Goal: Task Accomplishment & Management: Manage account settings

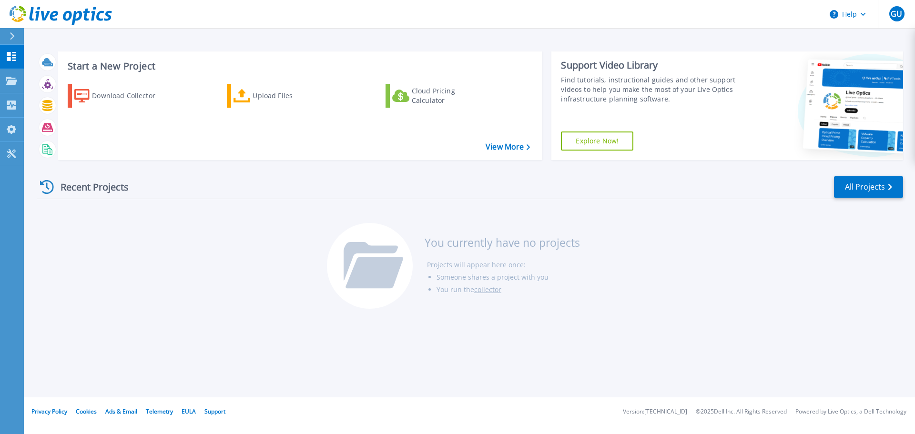
click at [235, 175] on div "Recent Projects All Projects You currently have no projects Projects will appea…" at bounding box center [470, 243] width 867 height 151
click at [9, 77] on icon at bounding box center [11, 81] width 11 height 8
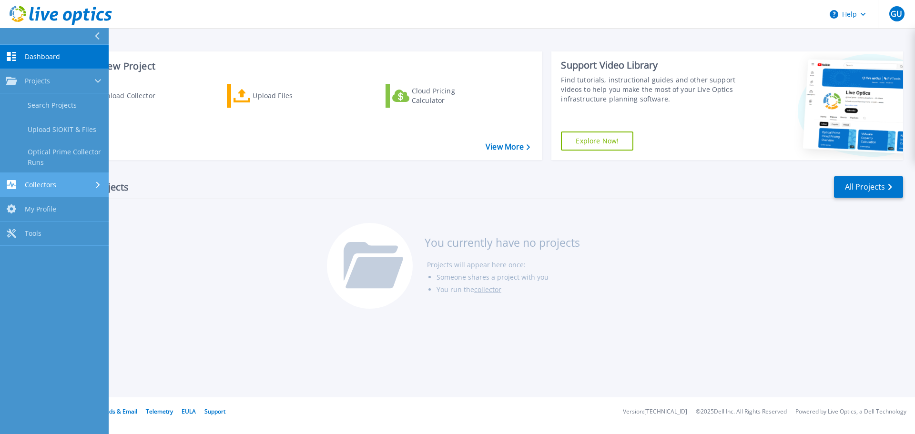
click at [39, 194] on link "Collectors Collectors" at bounding box center [54, 185] width 109 height 24
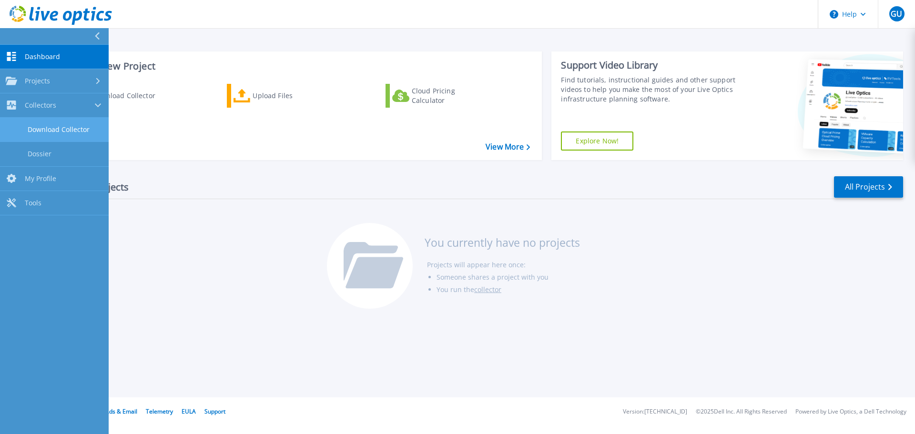
click at [57, 130] on link "Download Collector" at bounding box center [54, 130] width 109 height 24
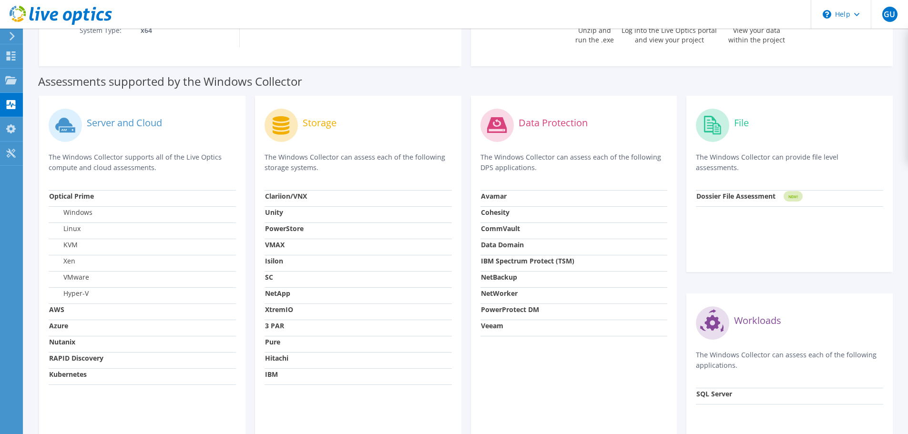
scroll to position [238, 0]
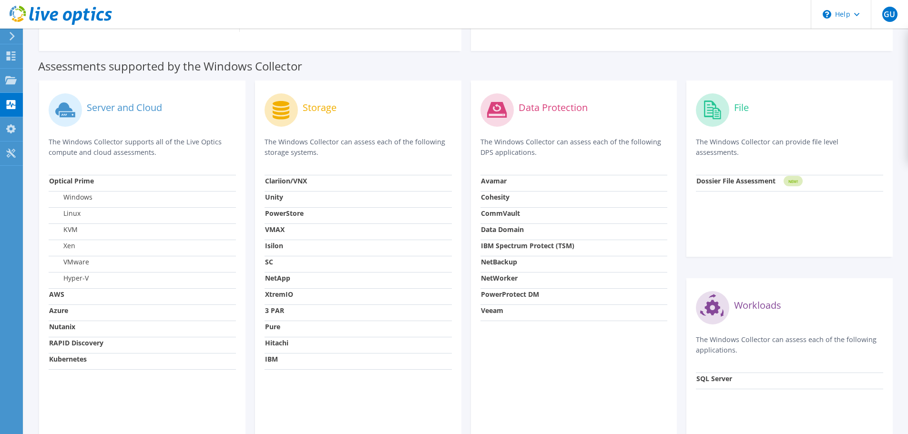
click at [81, 272] on td "Hyper-V" at bounding box center [142, 280] width 187 height 16
click at [81, 265] on label "VMware" at bounding box center [69, 262] width 40 height 10
click at [81, 264] on label "VMware" at bounding box center [69, 262] width 40 height 10
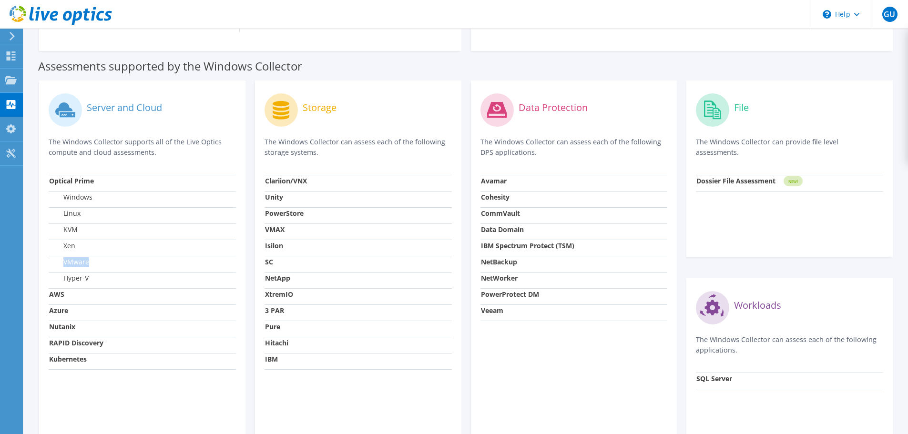
click at [81, 264] on label "VMware" at bounding box center [69, 262] width 40 height 10
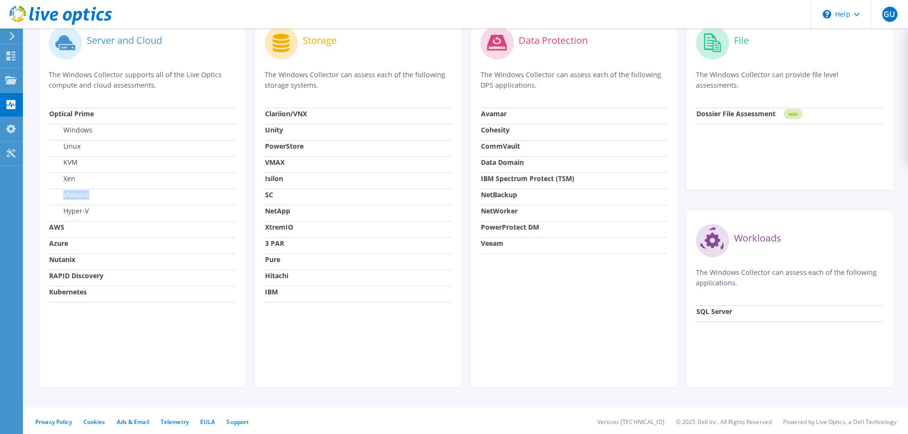
scroll to position [307, 0]
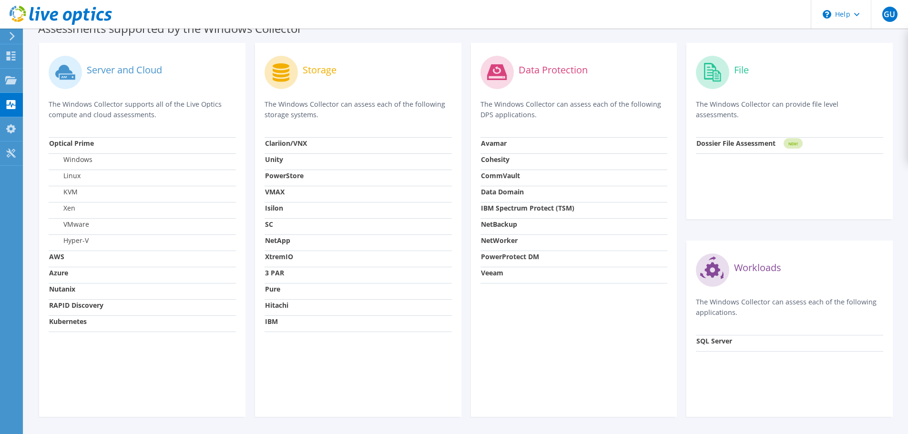
click at [70, 299] on tbody "Optical Prime Windows Linux KVM Xen VMware Hyper-V AWS Azure Nutanix RAPID Disc…" at bounding box center [142, 234] width 187 height 194
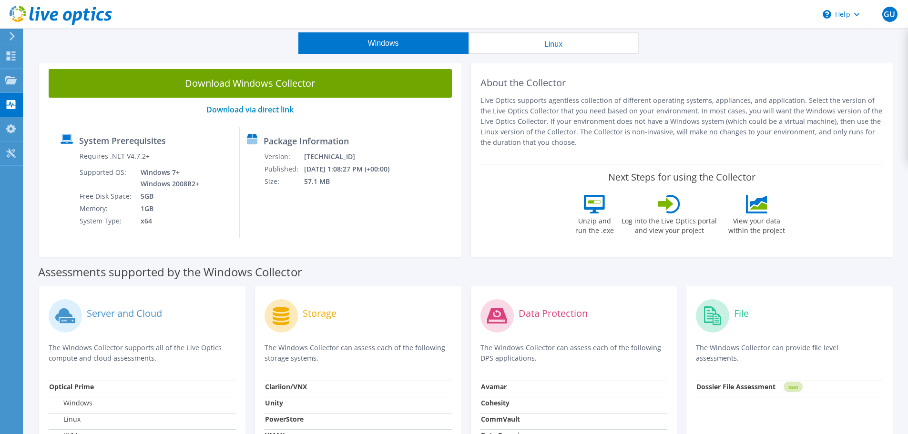
scroll to position [0, 0]
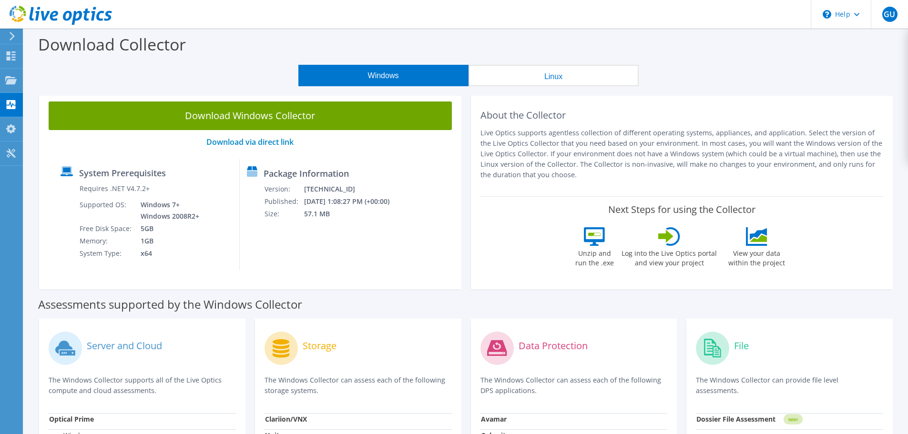
click at [249, 279] on div "Download Windows Collector Download via direct link System Prerequisites Requir…" at bounding box center [250, 190] width 422 height 197
click at [13, 57] on use at bounding box center [11, 55] width 9 height 9
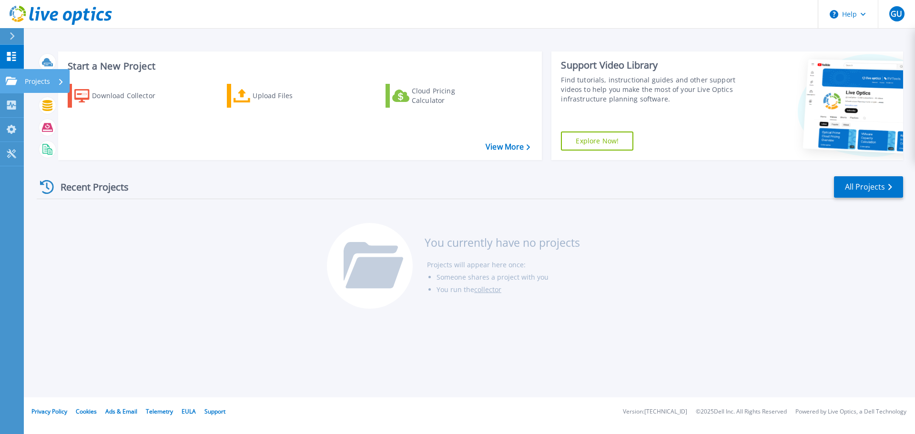
click at [20, 80] on link "Projects Projects" at bounding box center [12, 81] width 24 height 24
click at [204, 138] on div "Download Collector Upload Files Cloud Pricing Calculator" at bounding box center [299, 115] width 478 height 79
click at [170, 44] on div "Start a New Project Download Collector Upload Files Cloud Pricing Calculator Vi…" at bounding box center [470, 106] width 867 height 124
click at [14, 86] on link "Projects Projects" at bounding box center [12, 81] width 24 height 24
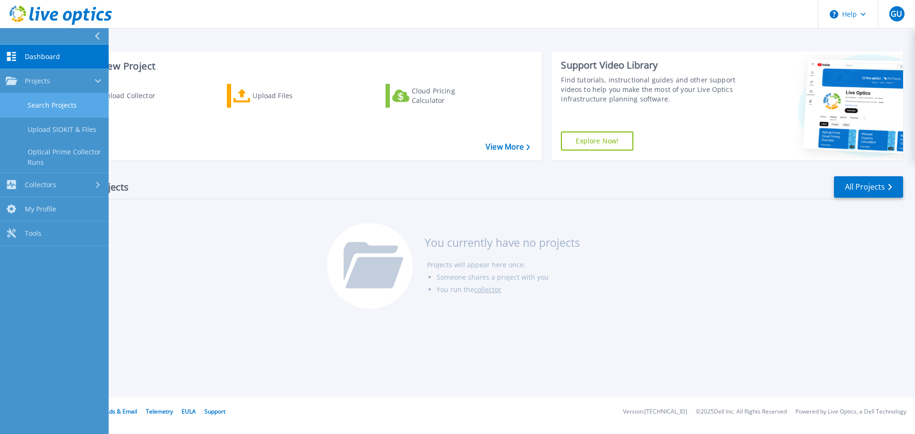
click at [50, 100] on link "Search Projects" at bounding box center [54, 105] width 109 height 24
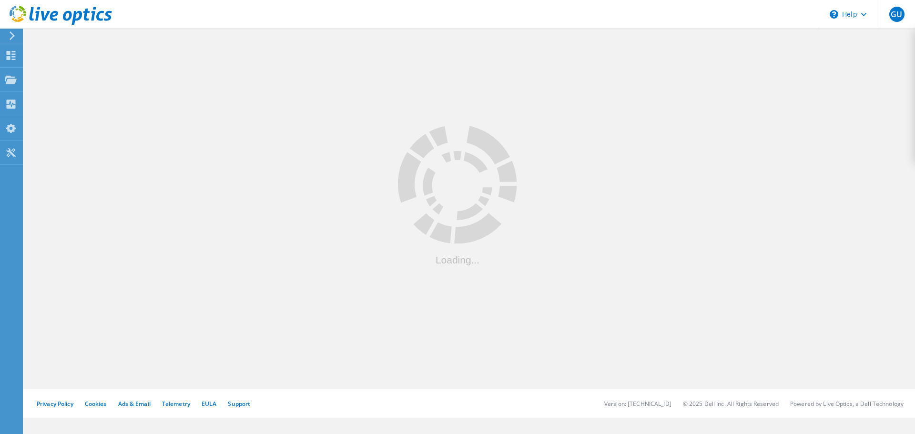
click at [11, 40] on icon at bounding box center [12, 35] width 7 height 9
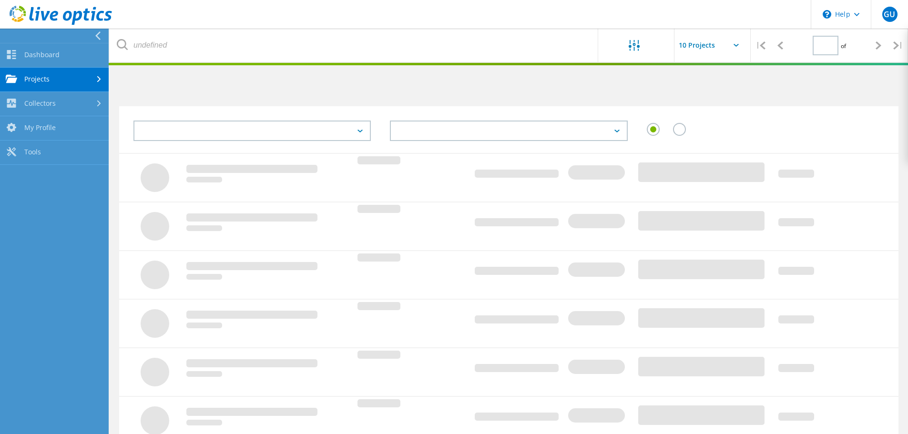
type input "1"
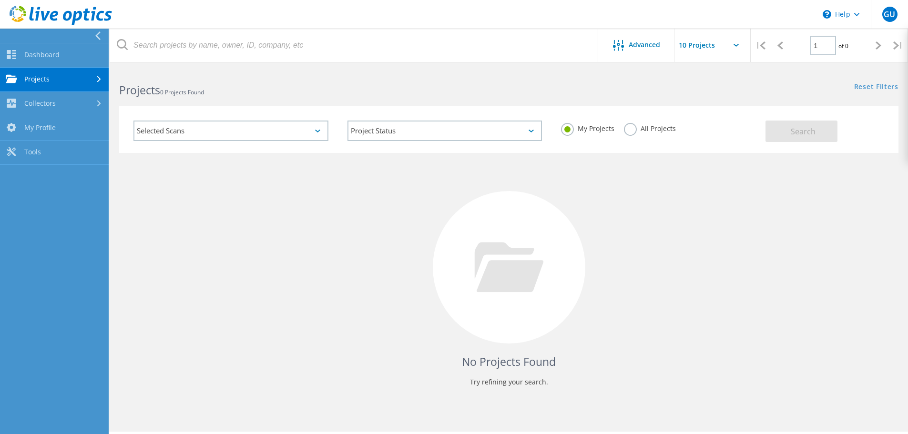
click at [192, 135] on div "Selected Scans" at bounding box center [230, 131] width 195 height 20
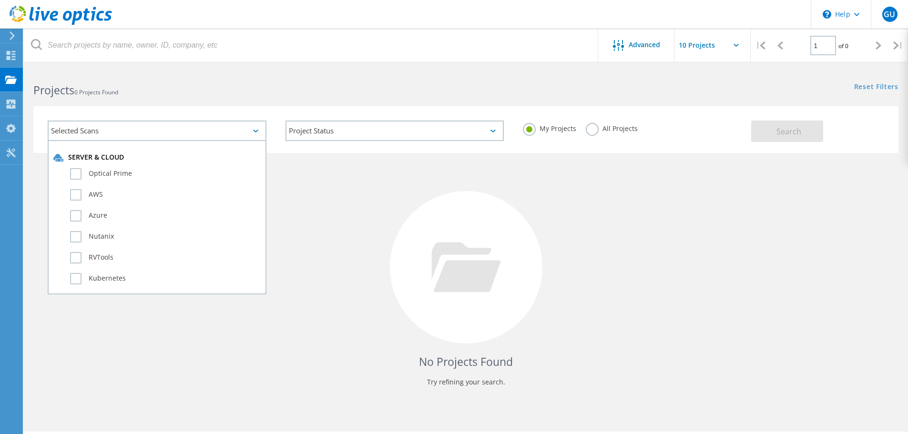
drag, startPoint x: 135, startPoint y: 107, endPoint x: 88, endPoint y: 90, distance: 50.2
click at [135, 106] on div "Selected Scans Server & Cloud Optical Prime AWS Azure Nutanix RVTools Kubernete…" at bounding box center [466, 123] width 884 height 59
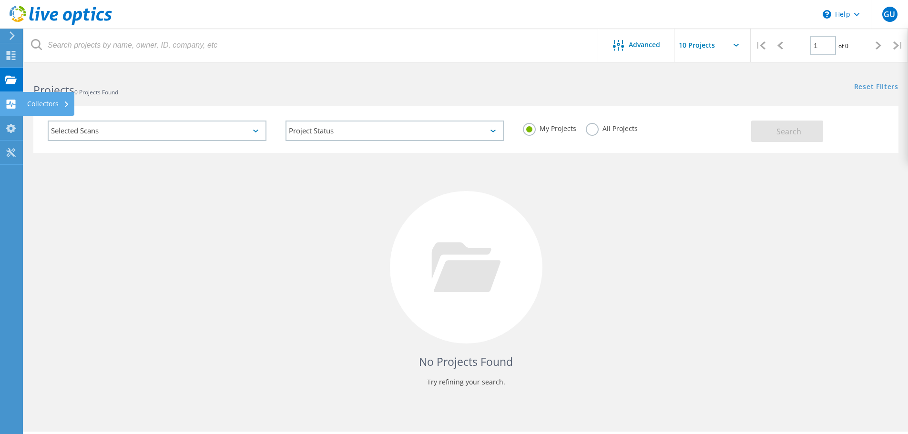
click at [13, 103] on use at bounding box center [11, 104] width 9 height 9
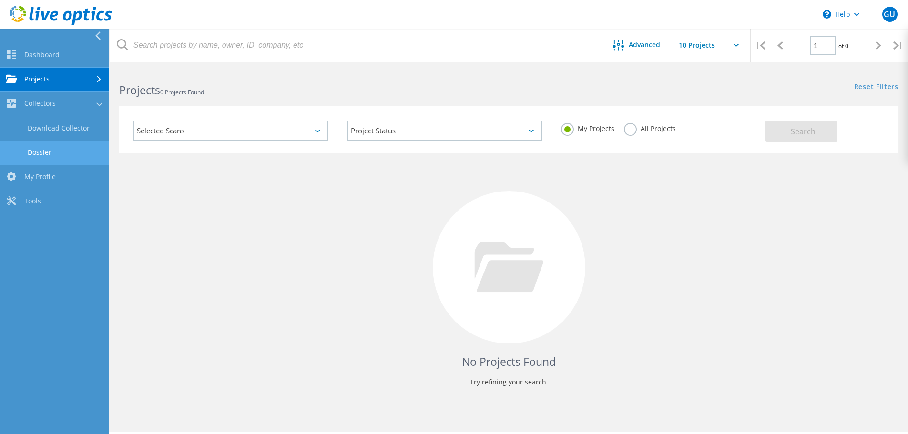
click at [51, 148] on link "Dossier" at bounding box center [54, 153] width 109 height 24
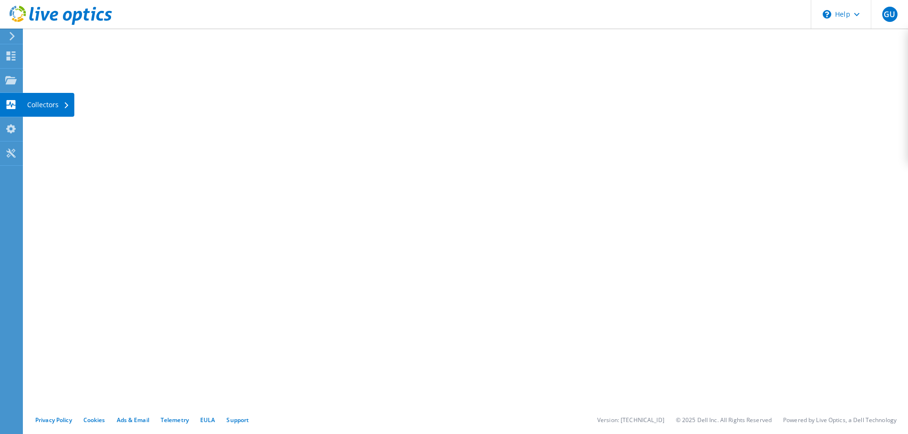
click at [25, 107] on div "Collectors" at bounding box center [48, 105] width 52 height 24
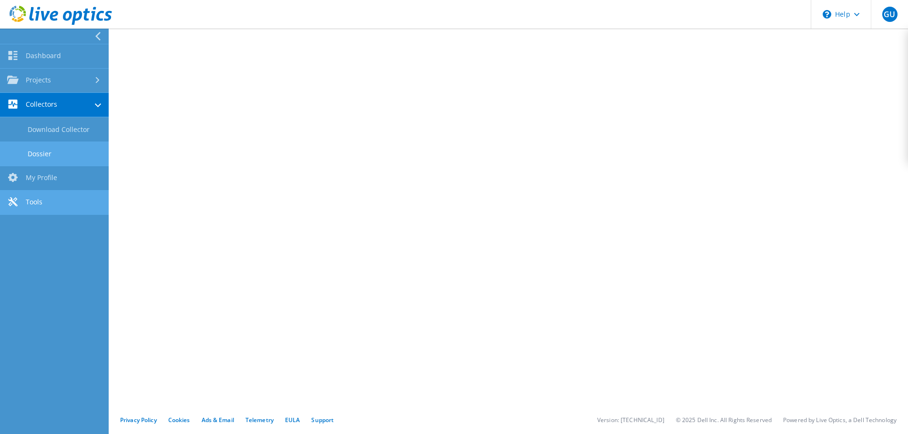
click at [53, 201] on link "Tools" at bounding box center [54, 203] width 109 height 24
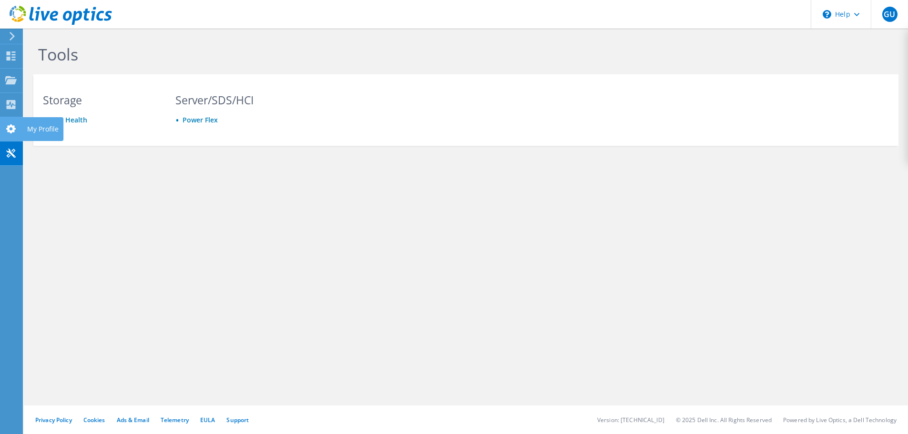
click at [15, 134] on div at bounding box center [10, 130] width 11 height 10
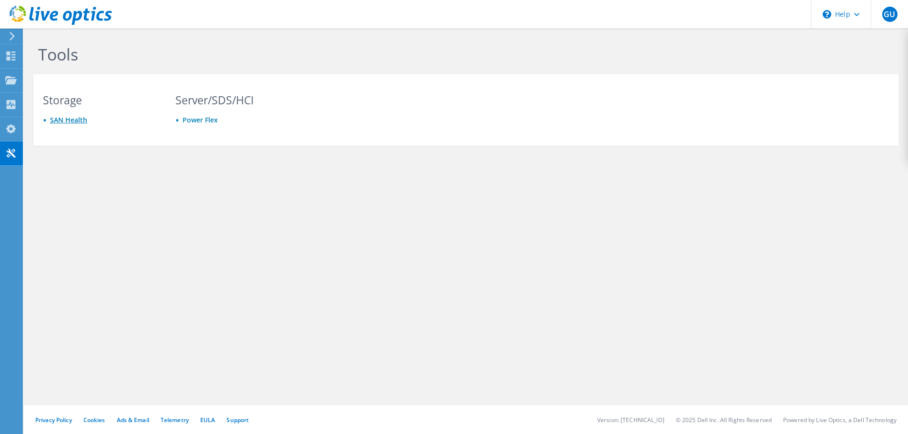
click at [71, 124] on link "SAN Health" at bounding box center [68, 119] width 37 height 9
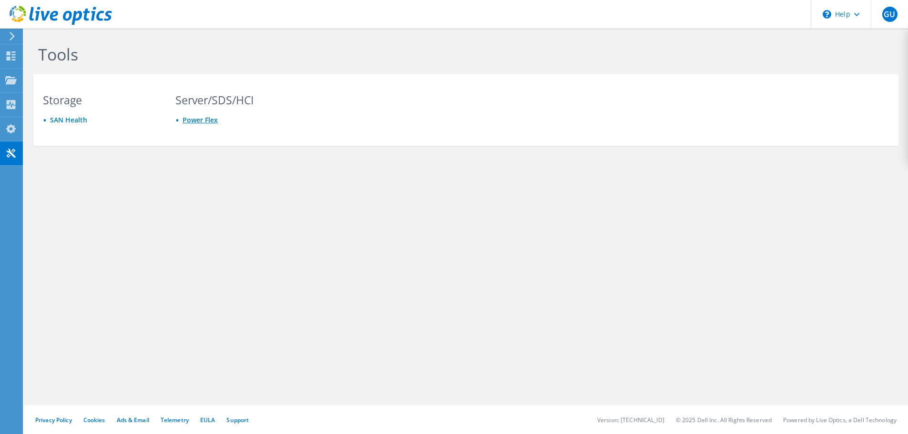
click at [186, 120] on link "Power Flex" at bounding box center [200, 119] width 35 height 9
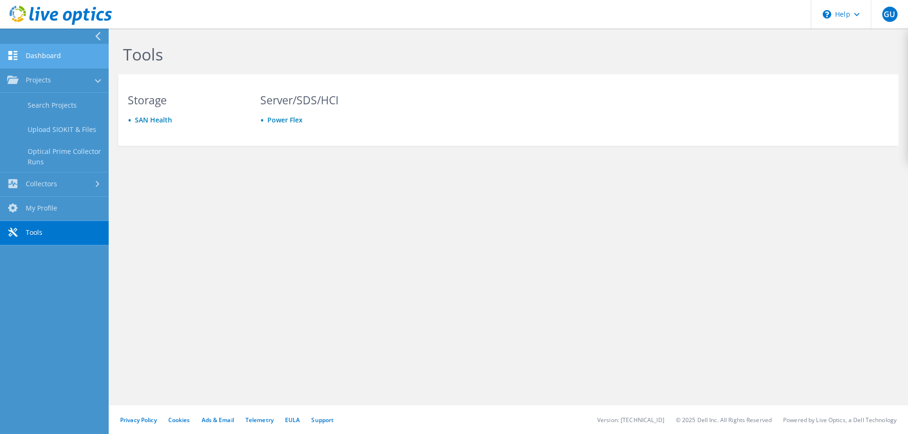
click at [41, 60] on link "Dashboard" at bounding box center [54, 56] width 109 height 24
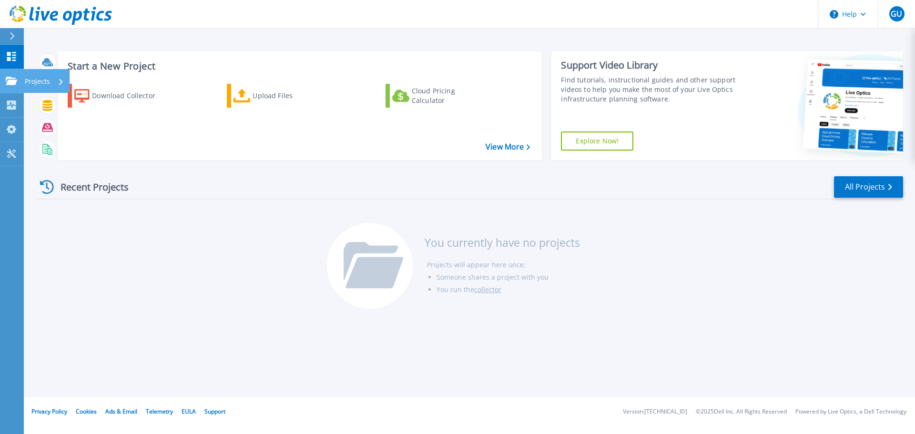
click at [15, 83] on icon at bounding box center [11, 81] width 11 height 8
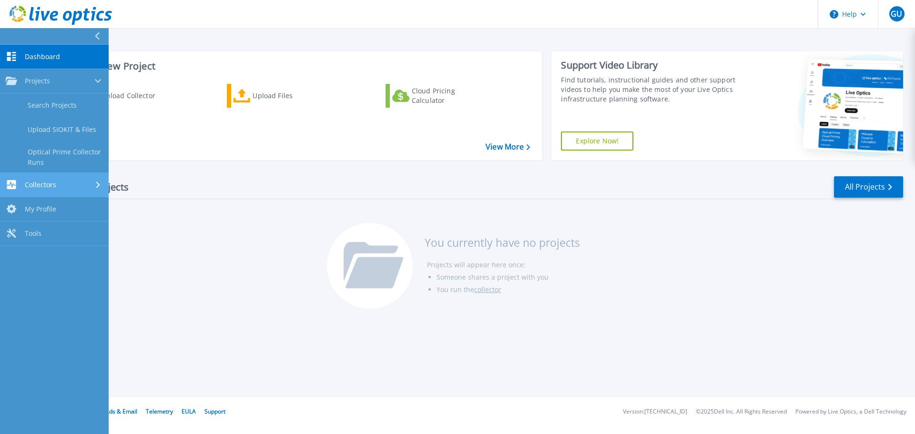
click at [34, 179] on link "Collectors Collectors" at bounding box center [54, 185] width 109 height 24
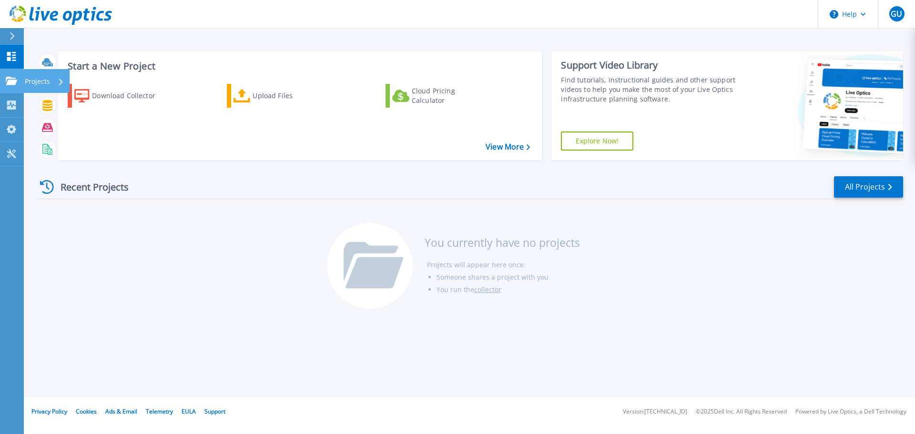
click at [2, 82] on link "Projects Projects" at bounding box center [12, 81] width 24 height 24
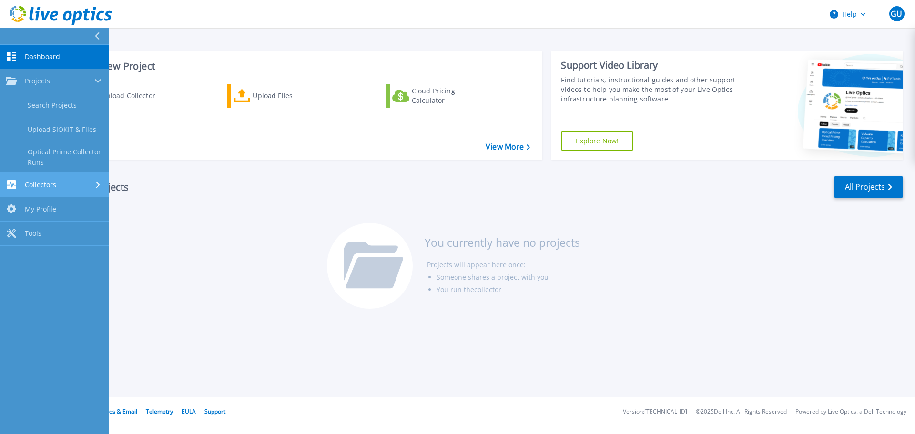
click at [22, 182] on div "Collectors" at bounding box center [31, 184] width 51 height 9
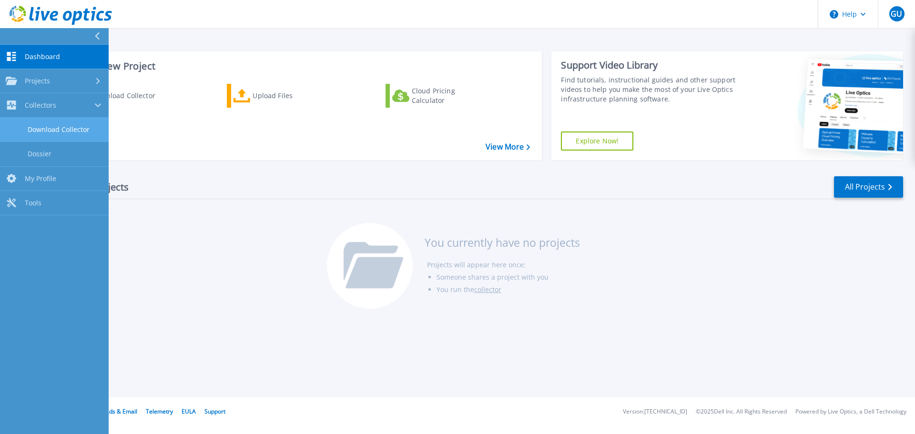
click at [69, 137] on link "Download Collector" at bounding box center [54, 130] width 109 height 24
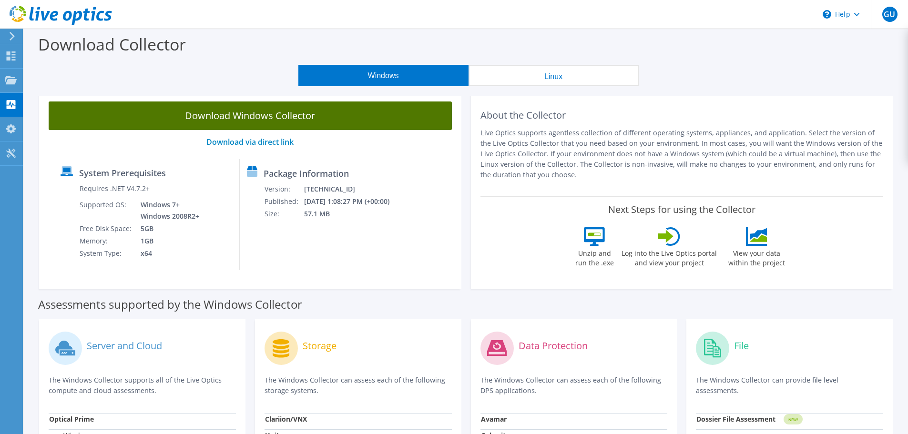
click at [201, 119] on link "Download Windows Collector" at bounding box center [250, 116] width 403 height 29
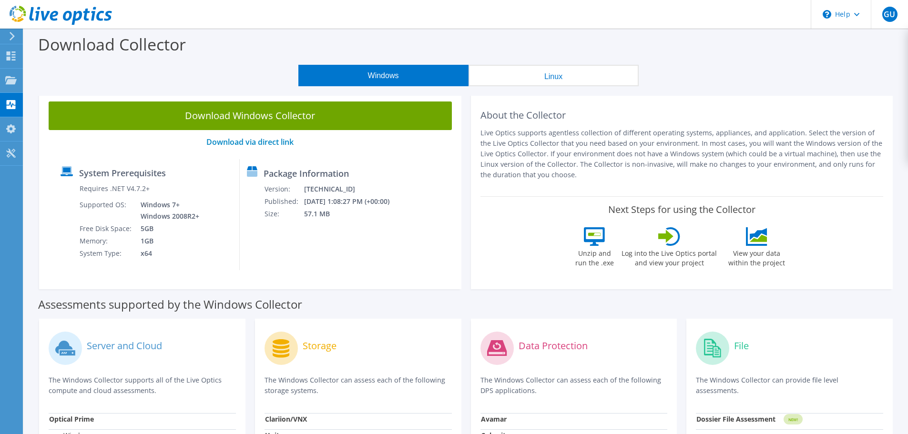
click at [595, 237] on icon at bounding box center [594, 236] width 21 height 19
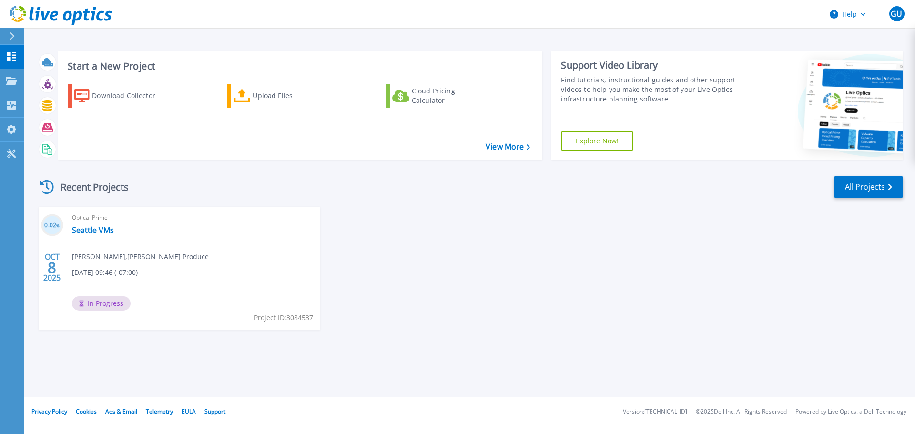
click at [213, 252] on div "Optical Prime Seattle VMs Griffin Urbano , Charlies Produce 10/08/2025, 09:46 (…" at bounding box center [193, 268] width 254 height 123
click at [82, 232] on link "Seattle VMs" at bounding box center [93, 230] width 42 height 10
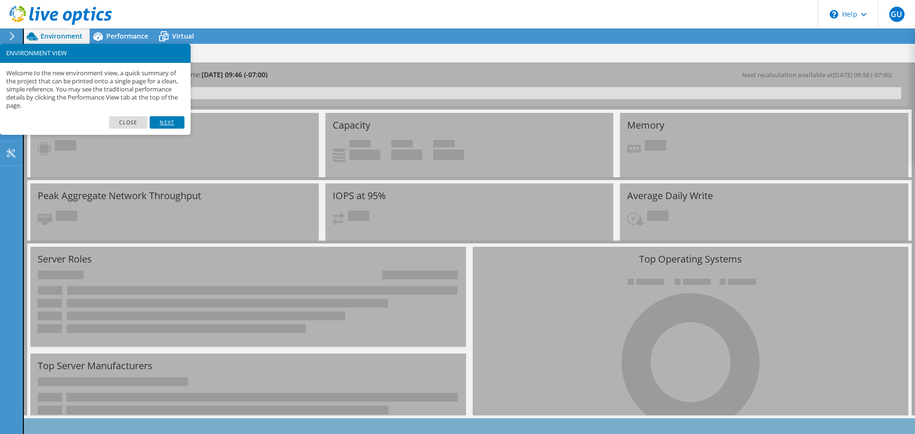
click at [173, 126] on link "Next" at bounding box center [167, 122] width 34 height 12
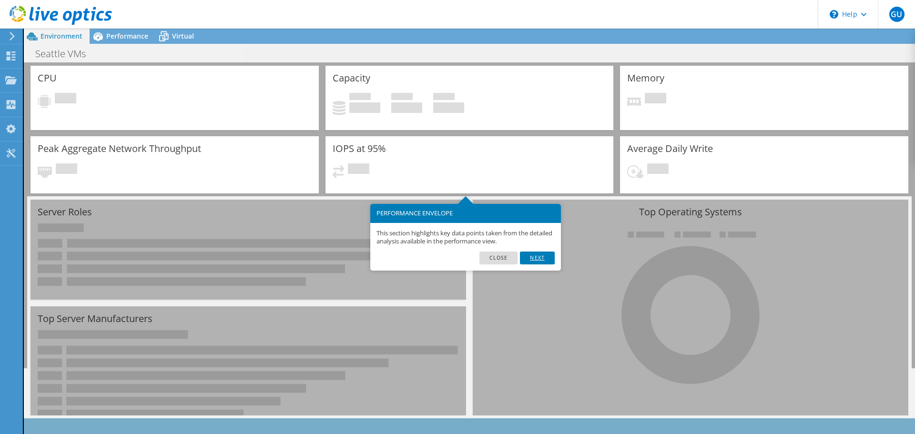
click at [544, 259] on link "Next" at bounding box center [537, 258] width 34 height 12
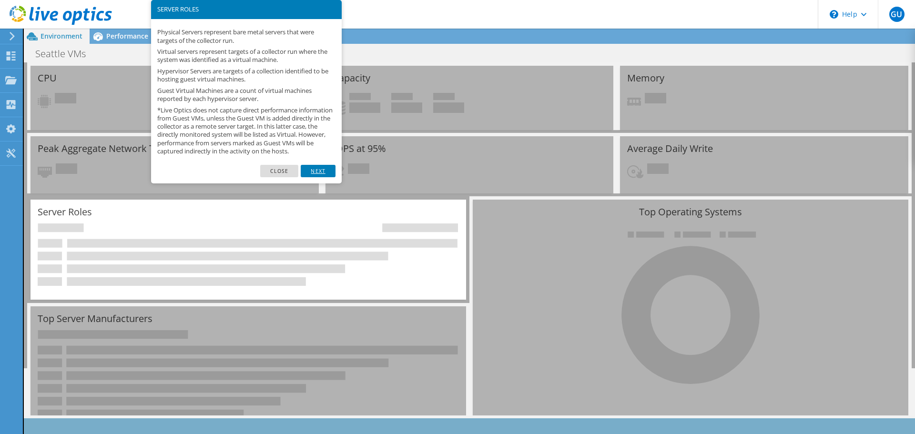
click at [323, 177] on link "Next" at bounding box center [318, 171] width 34 height 12
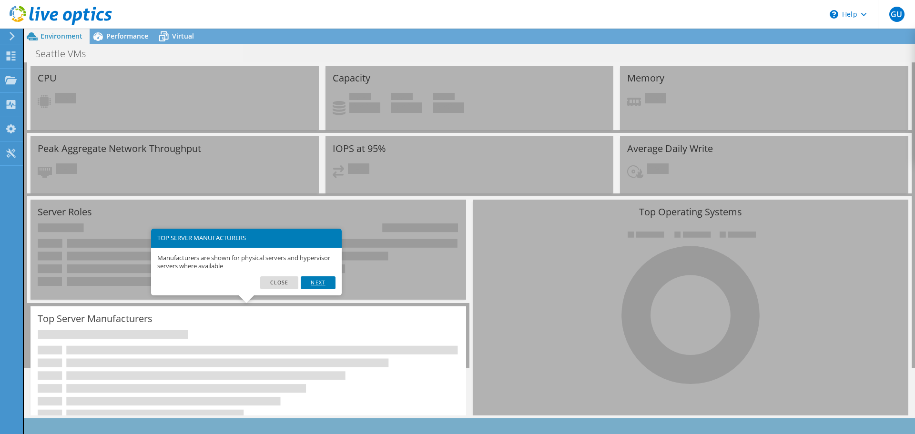
click at [316, 281] on link "Next" at bounding box center [318, 282] width 34 height 12
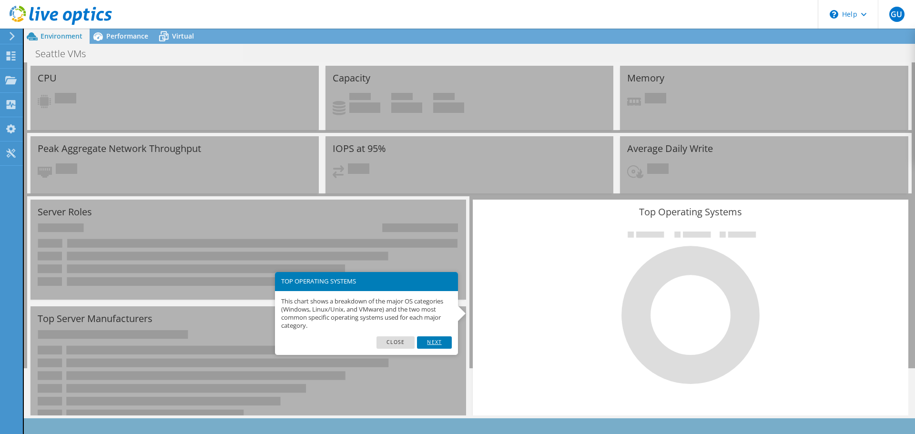
click at [442, 344] on link "Next" at bounding box center [434, 343] width 34 height 12
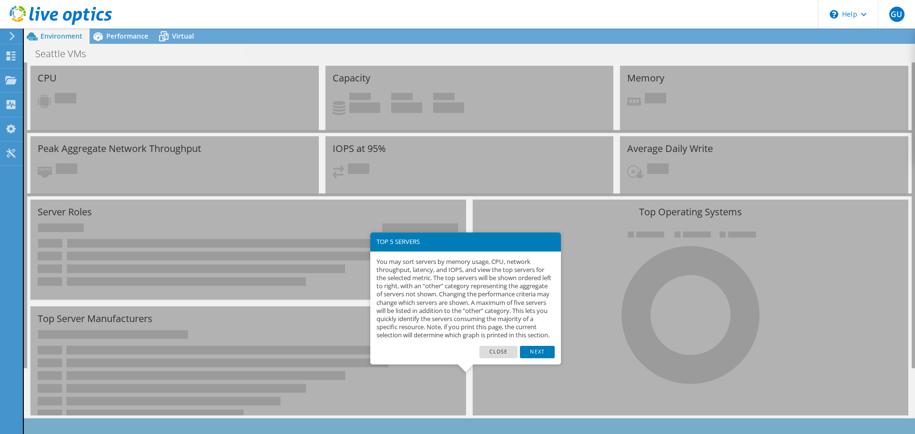
scroll to position [98, 0]
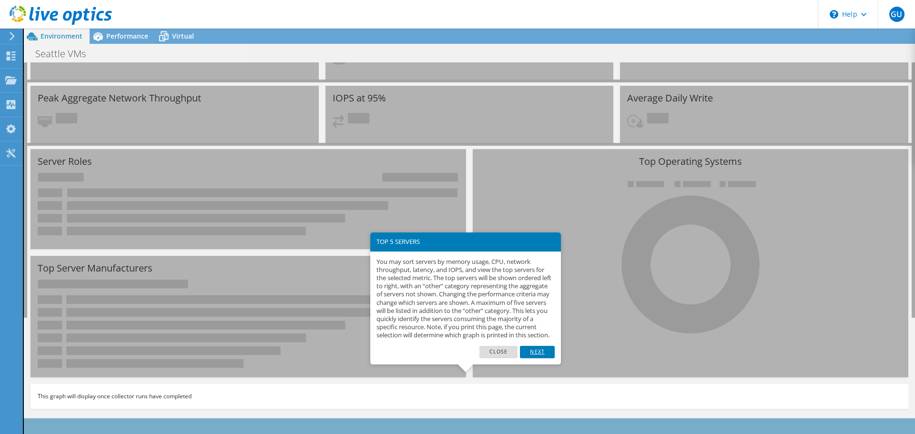
click at [537, 358] on link "Next" at bounding box center [537, 352] width 34 height 12
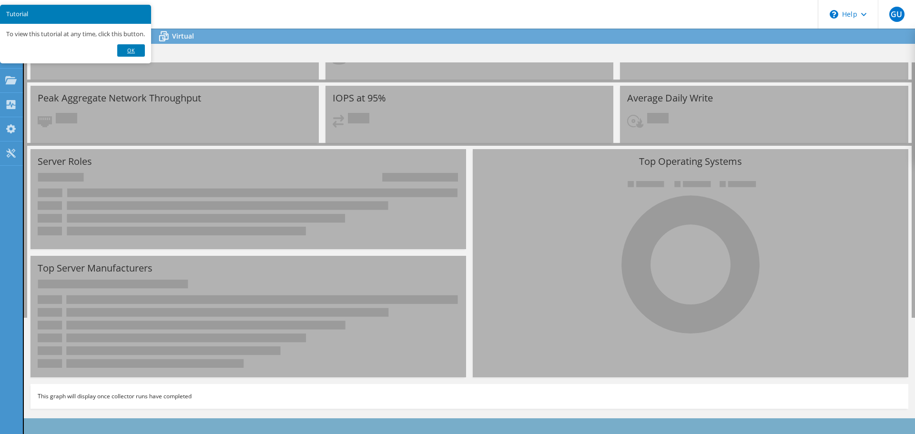
click at [130, 50] on link "Ok" at bounding box center [131, 50] width 28 height 12
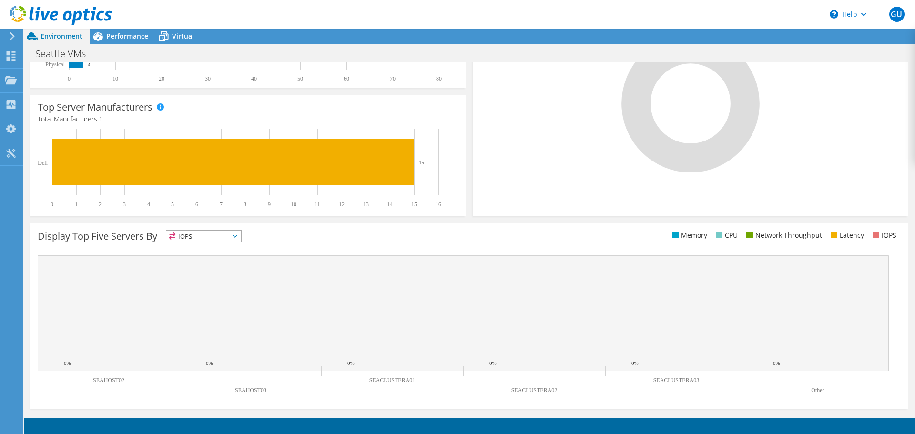
scroll to position [0, 0]
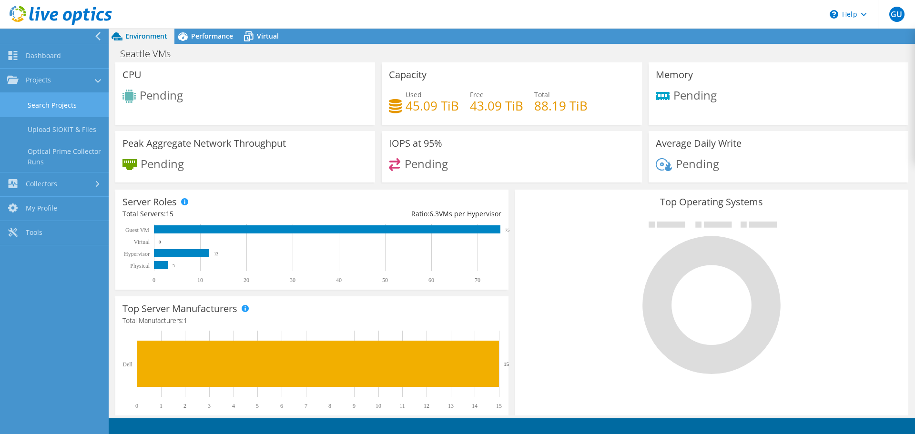
click at [69, 107] on link "Search Projects" at bounding box center [54, 105] width 109 height 24
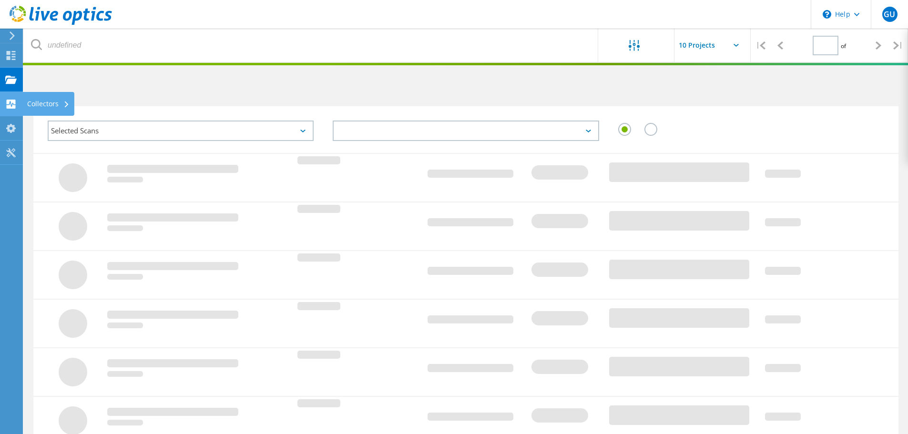
type input "1"
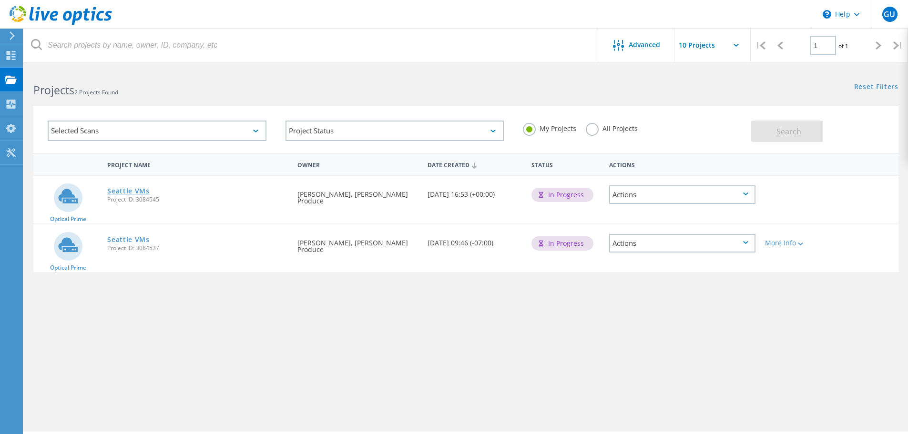
click at [102, 189] on div "Optical Prime" at bounding box center [67, 200] width 69 height 48
click at [787, 242] on div "More Info" at bounding box center [795, 243] width 60 height 7
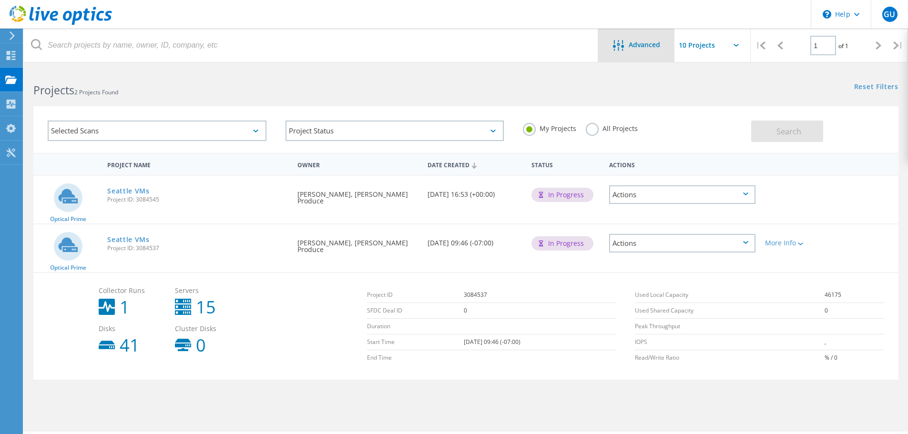
click at [636, 43] on span "Advanced" at bounding box center [644, 44] width 31 height 7
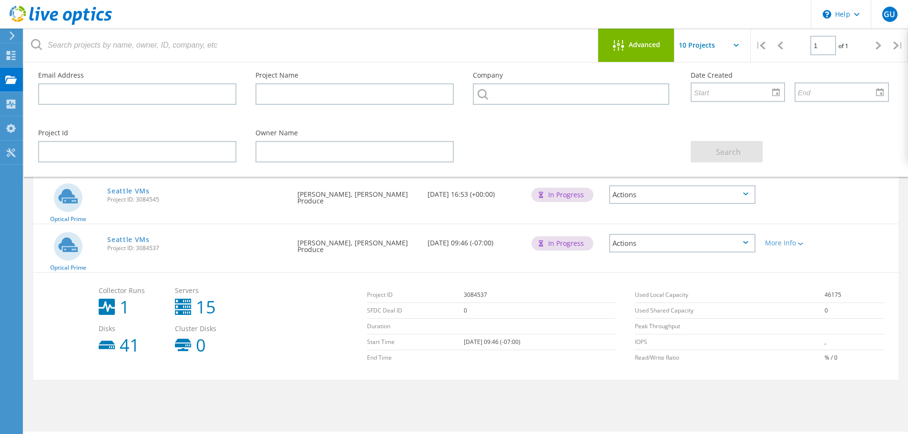
click at [636, 43] on span "Advanced" at bounding box center [644, 44] width 31 height 7
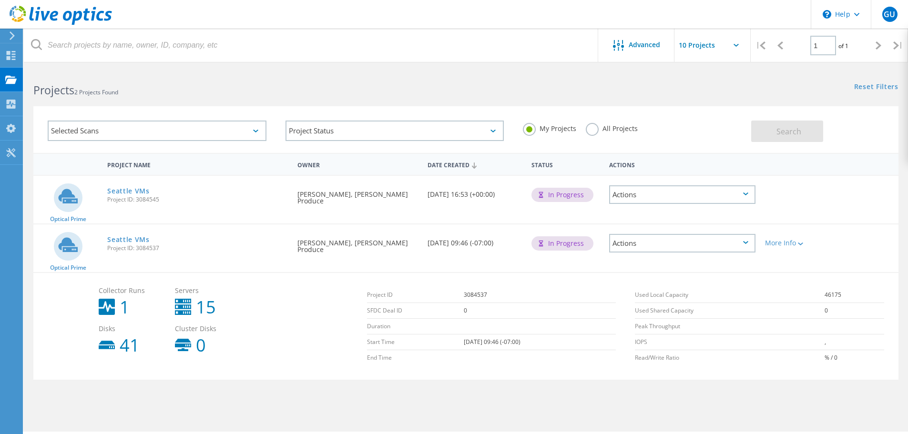
click at [460, 203] on div "Date Created 10/08/2025, 16:53 (+00:00)" at bounding box center [475, 191] width 104 height 31
click at [10, 80] on use at bounding box center [10, 79] width 11 height 8
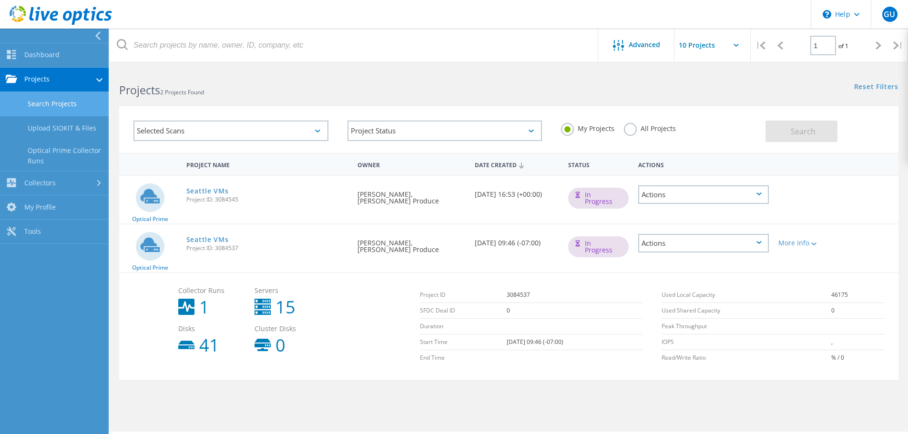
click at [564, 198] on div "In Progress" at bounding box center [598, 197] width 70 height 42
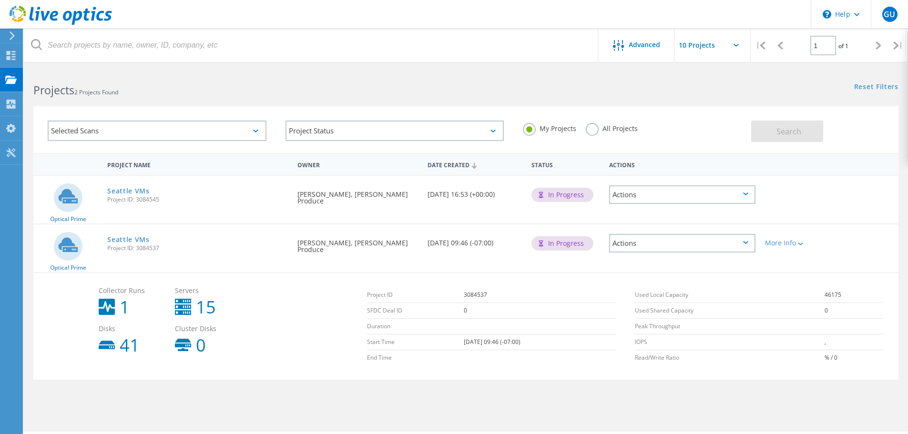
click at [708, 204] on div "Actions" at bounding box center [682, 195] width 156 height 38
click at [703, 200] on div "Actions" at bounding box center [682, 194] width 146 height 19
click at [698, 197] on div "Project Details" at bounding box center [682, 194] width 144 height 15
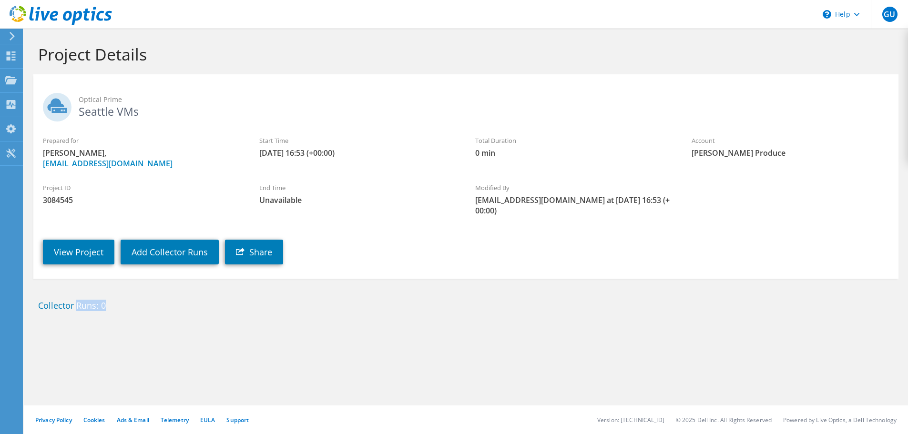
drag, startPoint x: 120, startPoint y: 305, endPoint x: 80, endPoint y: 305, distance: 40.0
click at [74, 301] on h2 "Collector Runs: 0" at bounding box center [466, 305] width 856 height 10
click at [107, 316] on div "Collector Runs: 0" at bounding box center [466, 303] width 875 height 31
click at [23, 75] on div "Projects" at bounding box center [45, 81] width 46 height 24
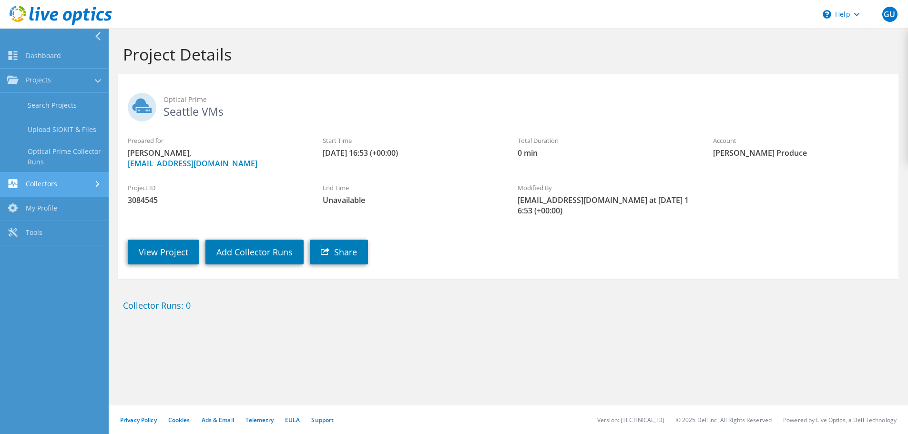
click at [40, 182] on link "Collectors" at bounding box center [54, 185] width 109 height 24
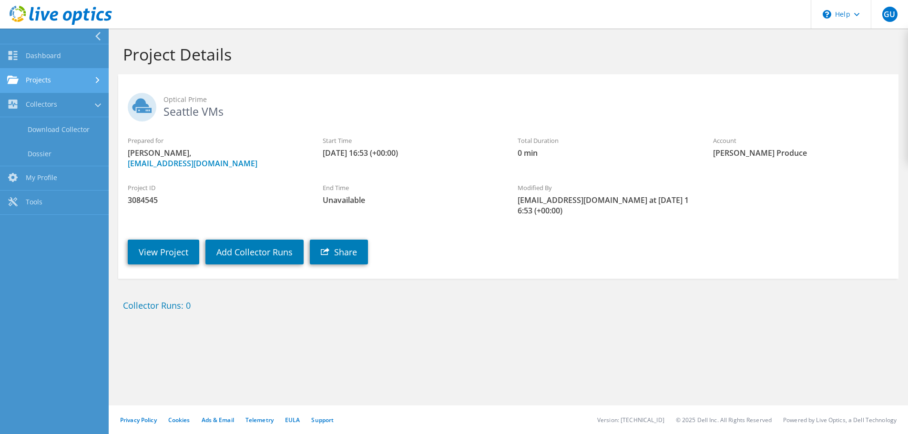
click at [53, 75] on link "Projects" at bounding box center [54, 81] width 109 height 24
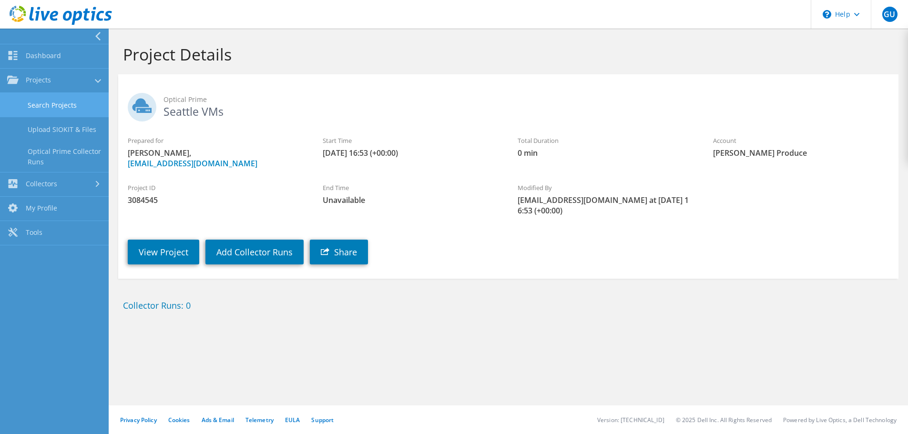
click at [59, 99] on link "Search Projects" at bounding box center [54, 105] width 109 height 24
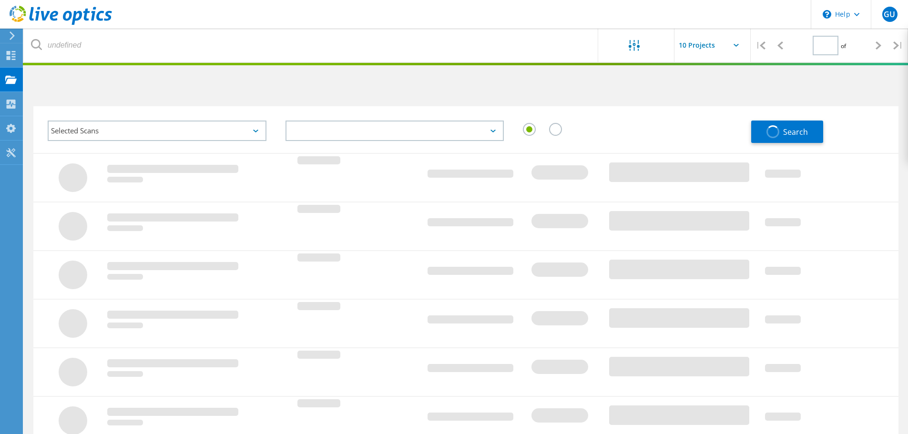
type input "1"
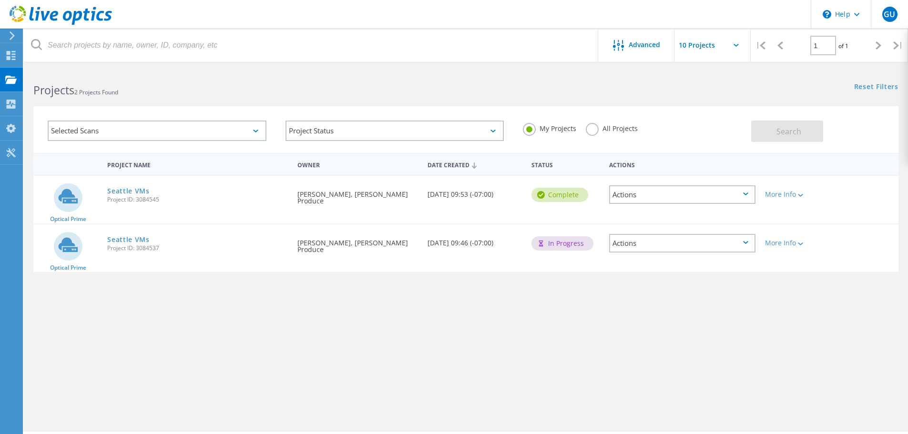
click at [798, 199] on div "More Info" at bounding box center [794, 191] width 69 height 31
click at [802, 194] on icon at bounding box center [800, 195] width 5 height 3
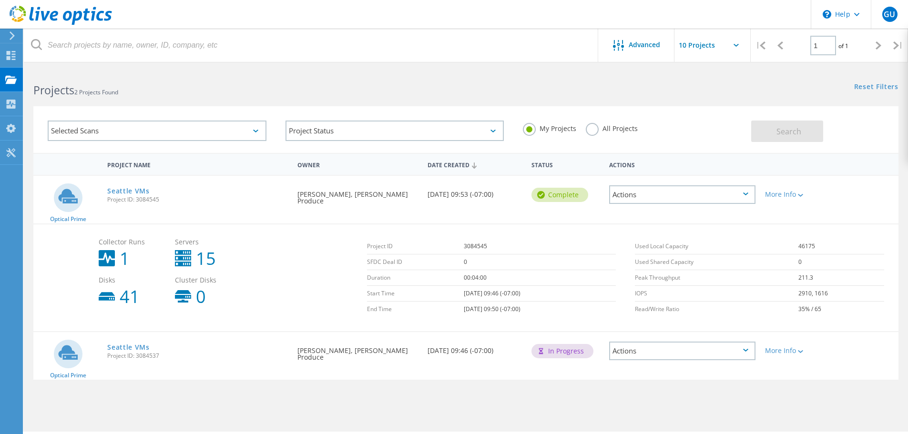
click at [752, 194] on div "Actions" at bounding box center [682, 194] width 146 height 19
click at [783, 355] on div "More Info" at bounding box center [794, 347] width 69 height 31
click at [783, 350] on div "More Info" at bounding box center [795, 350] width 60 height 7
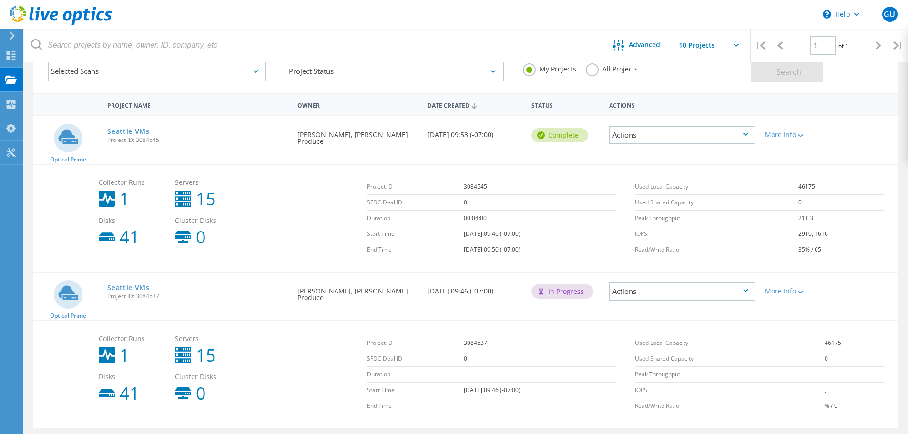
scroll to position [92, 0]
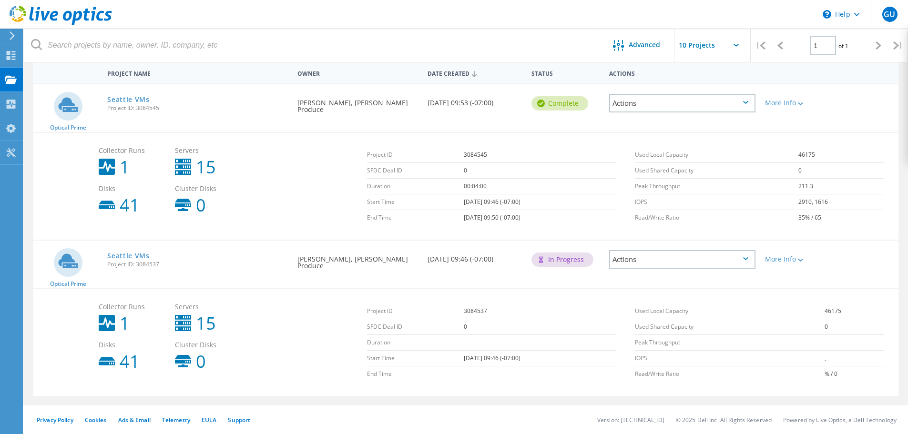
click at [717, 262] on div "Actions" at bounding box center [682, 259] width 146 height 19
click at [698, 281] on div "Delete" at bounding box center [682, 282] width 144 height 15
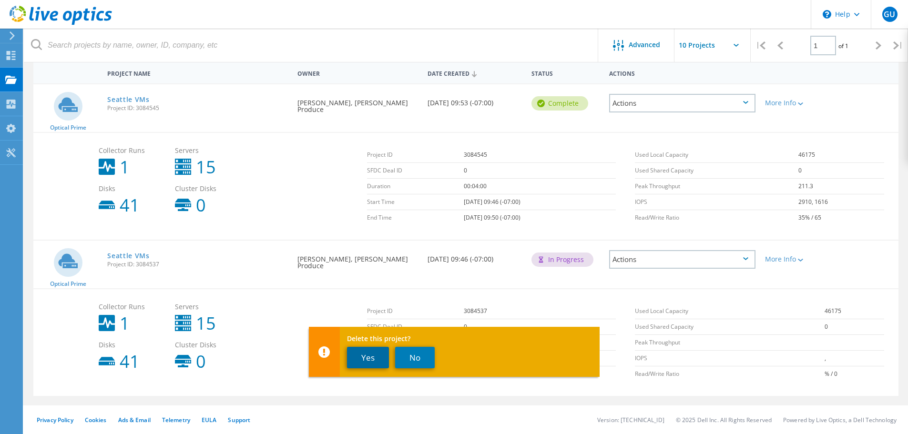
click at [366, 364] on button "Yes" at bounding box center [368, 357] width 42 height 21
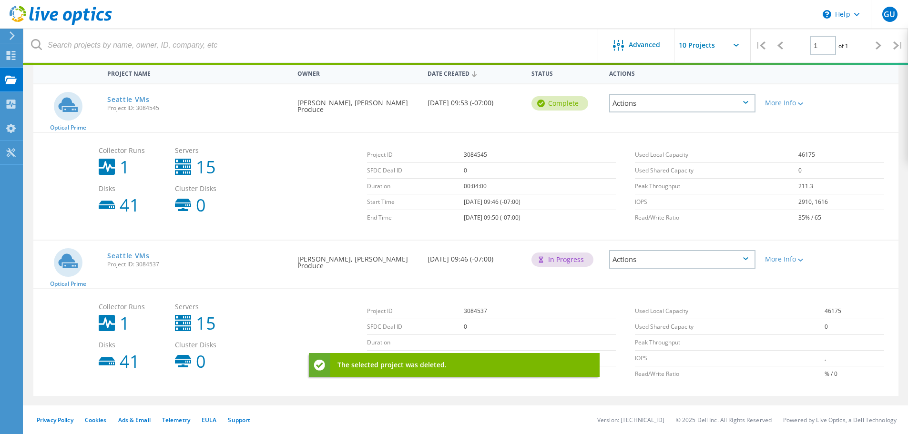
scroll to position [26, 0]
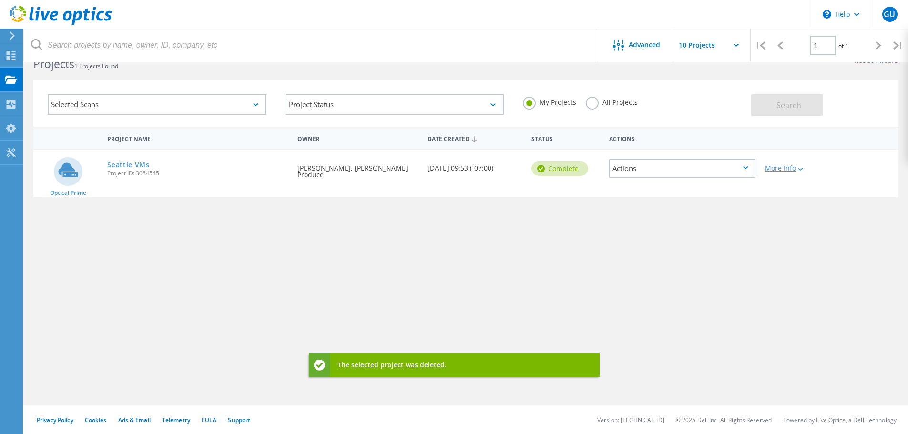
click at [790, 170] on div "More Info" at bounding box center [795, 168] width 60 height 7
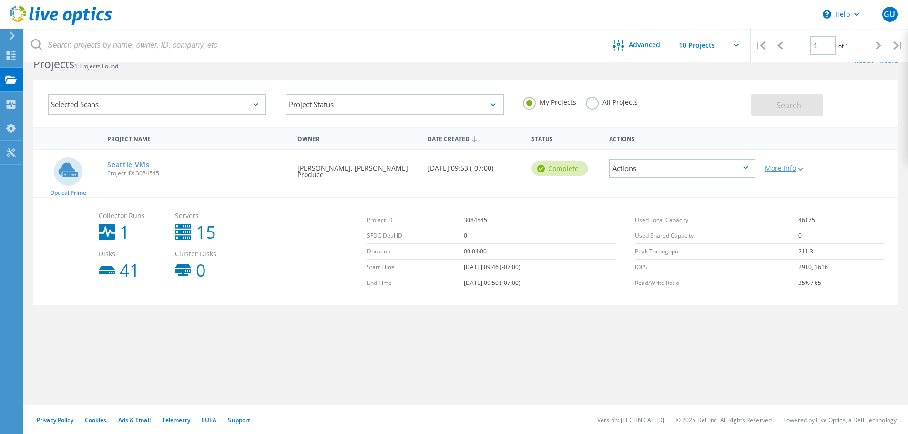
click at [807, 165] on div "More Info" at bounding box center [795, 168] width 60 height 7
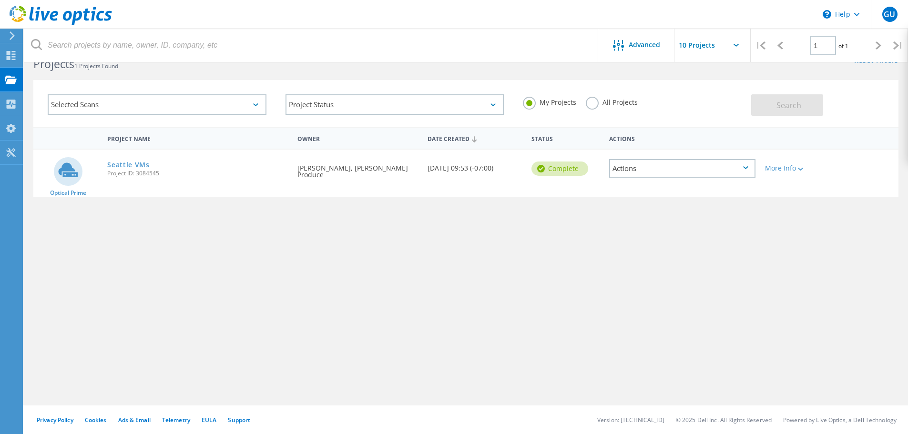
click at [746, 170] on div "Actions" at bounding box center [682, 168] width 146 height 19
click at [687, 190] on div "Delete" at bounding box center [682, 191] width 144 height 15
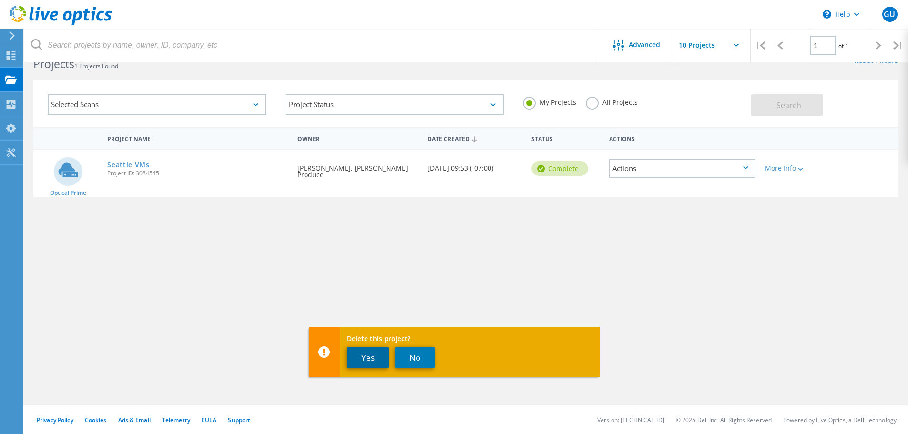
click at [369, 355] on button "Yes" at bounding box center [368, 357] width 42 height 21
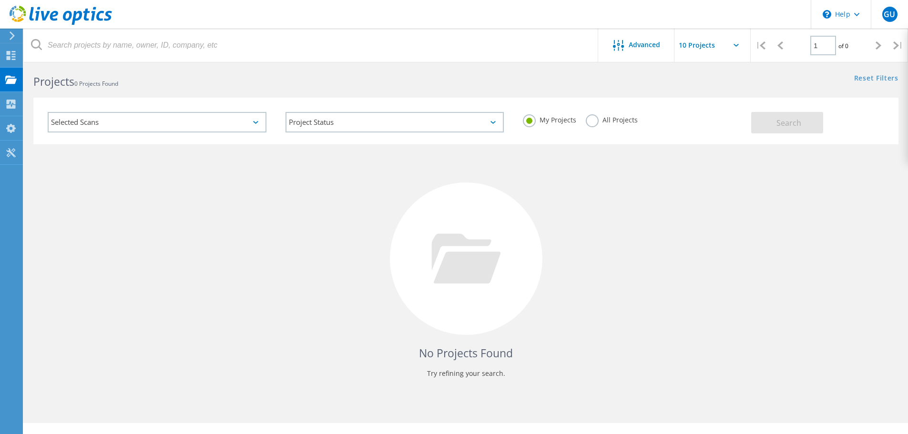
scroll to position [0, 0]
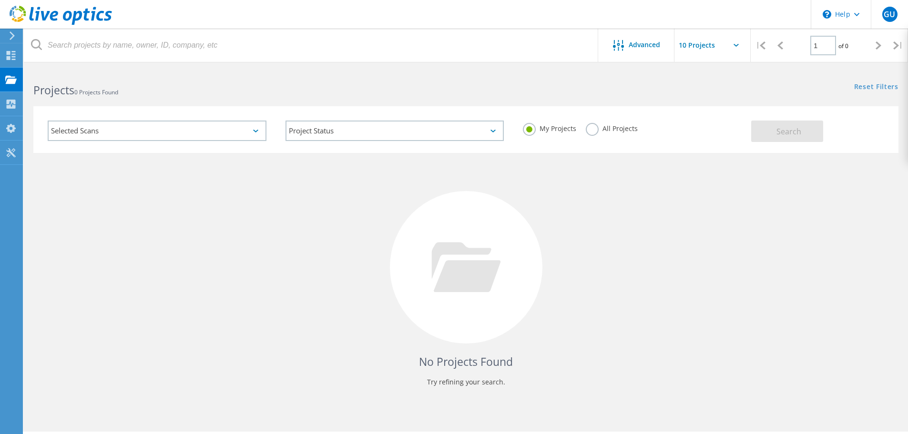
click at [81, 10] on icon at bounding box center [61, 16] width 102 height 20
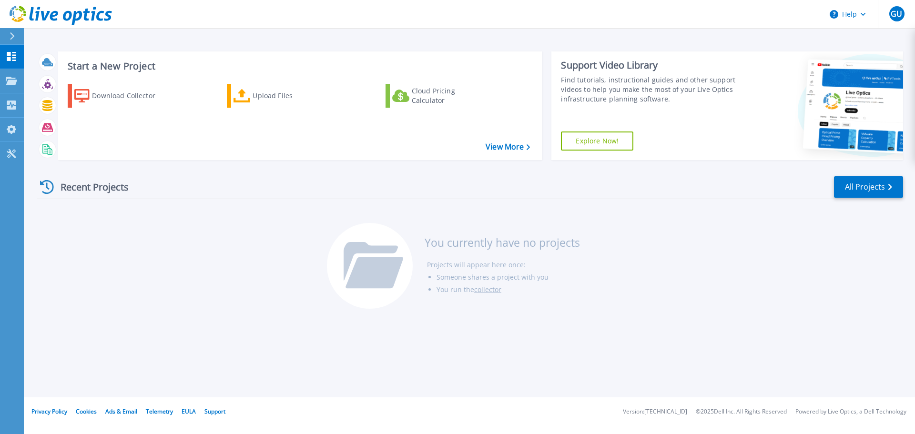
drag, startPoint x: 71, startPoint y: 213, endPoint x: 71, endPoint y: 193, distance: 19.5
click at [72, 214] on div "Recent Projects All Projects You currently have no projects Projects will appea…" at bounding box center [470, 243] width 867 height 151
click at [45, 191] on icon at bounding box center [47, 187] width 14 height 14
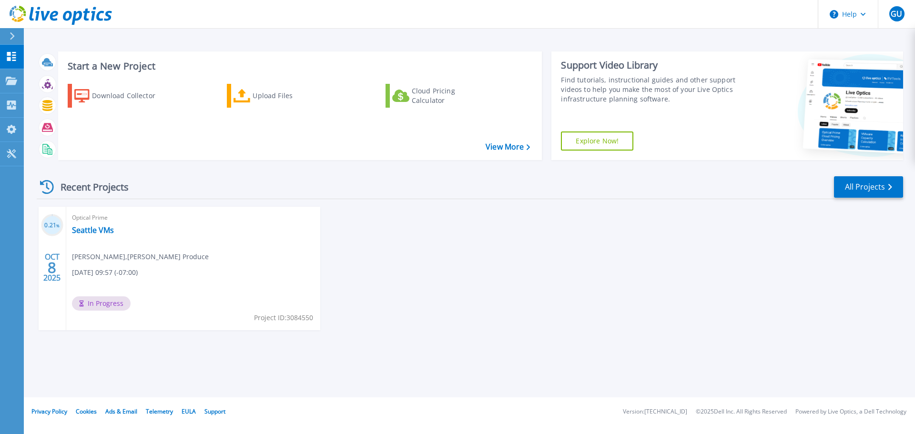
click at [173, 278] on div "Optical Prime Seattle VMs [PERSON_NAME] , [PERSON_NAME] Produce [DATE] 09:57 (-…" at bounding box center [193, 268] width 254 height 123
